Goal: Transaction & Acquisition: Purchase product/service

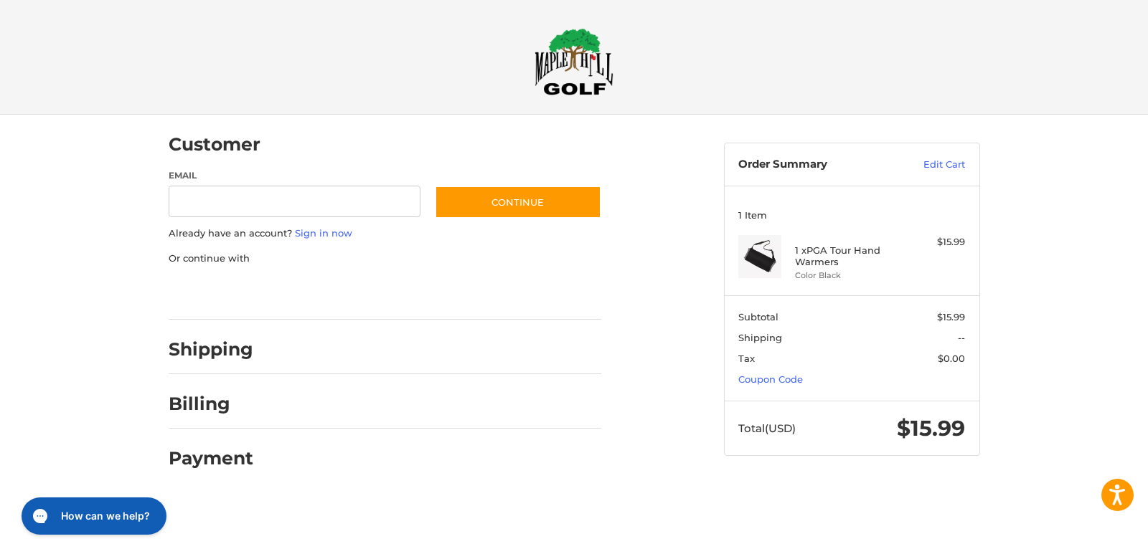
click at [203, 352] on h2 "Shipping" at bounding box center [211, 350] width 85 height 22
click at [204, 195] on input "Email" at bounding box center [295, 202] width 252 height 32
type input "**********"
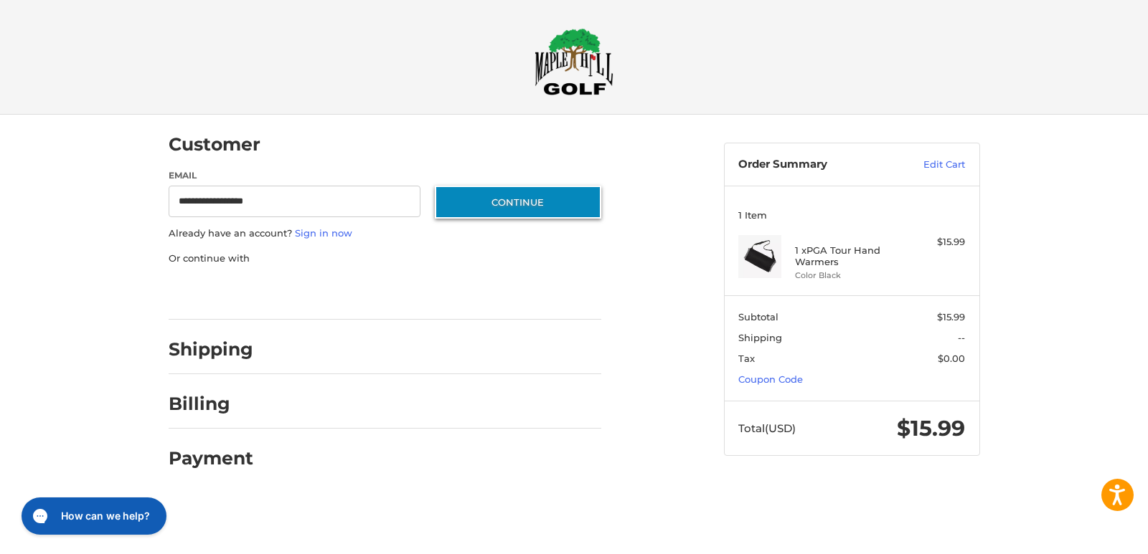
click at [548, 209] on button "Continue" at bounding box center [518, 202] width 166 height 33
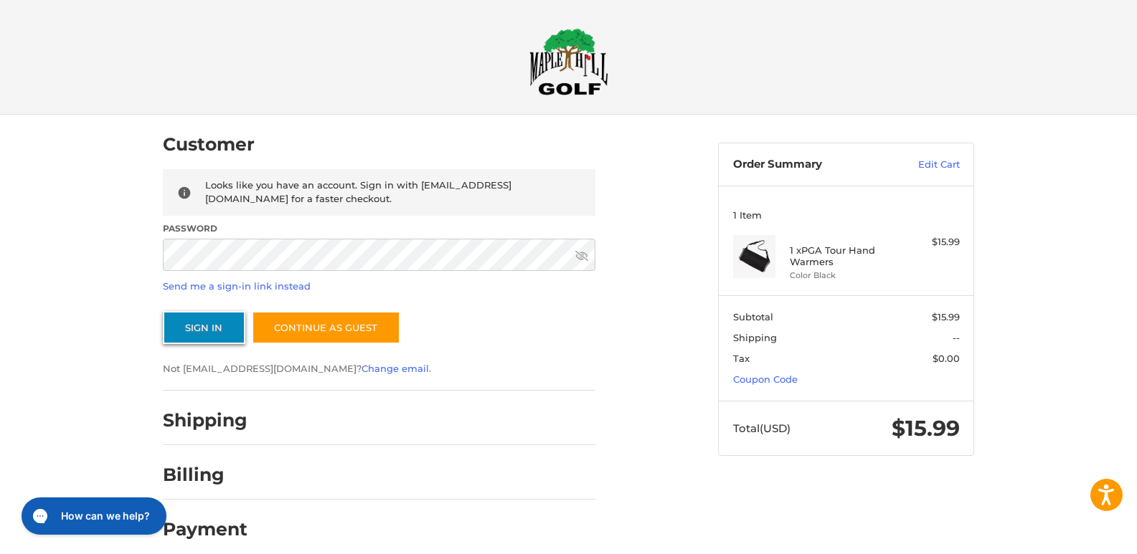
click at [186, 325] on button "Sign In" at bounding box center [204, 327] width 82 height 33
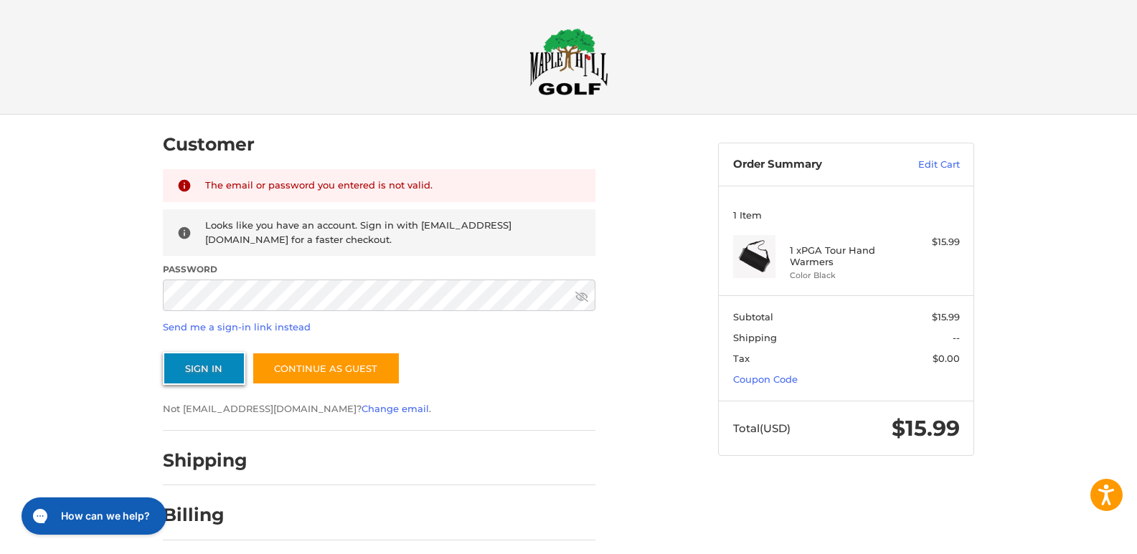
click at [190, 371] on button "Sign In" at bounding box center [204, 368] width 82 height 33
click at [189, 370] on button "Sign In" at bounding box center [204, 368] width 82 height 33
click at [226, 331] on link "Send me a sign-in link instead" at bounding box center [237, 326] width 148 height 11
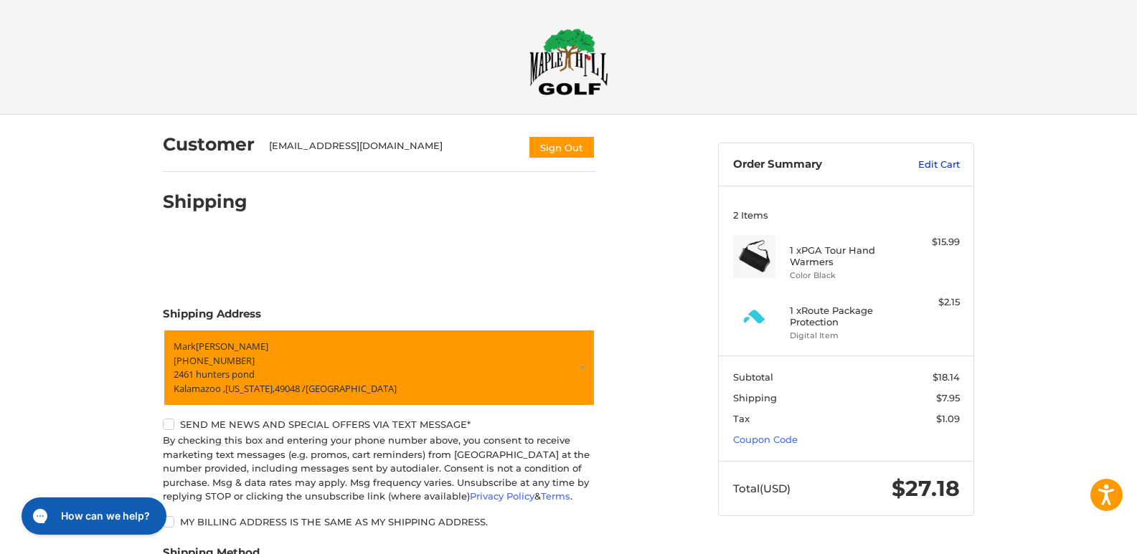
click at [948, 164] on link "Edit Cart" at bounding box center [923, 165] width 72 height 14
